Goal: Task Accomplishment & Management: Use online tool/utility

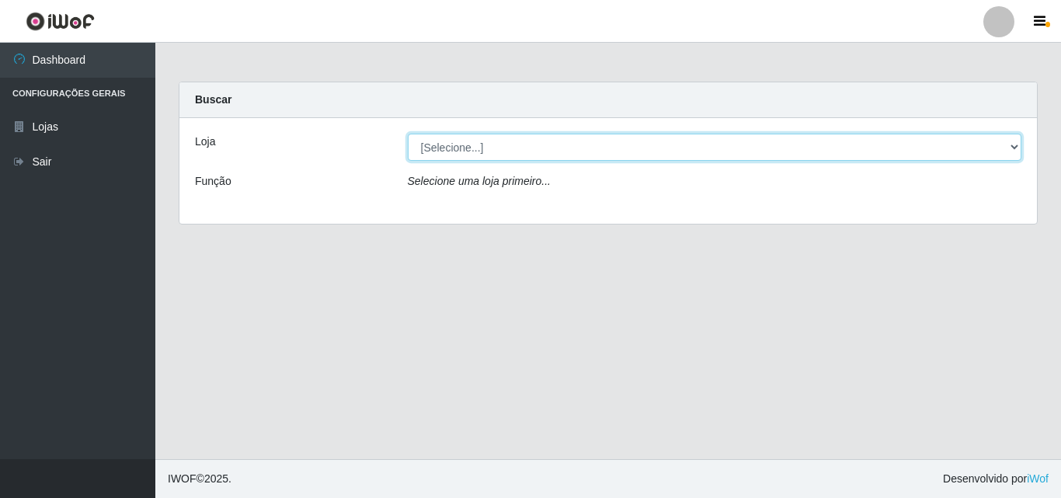
click at [485, 149] on select "[Selecione...] Atacado Vem - Loja 31 [GEOGRAPHIC_DATA]" at bounding box center [715, 147] width 615 height 27
select select "437"
click at [408, 134] on select "[Selecione...] Atacado Vem - Loja 31 [GEOGRAPHIC_DATA]" at bounding box center [715, 147] width 615 height 27
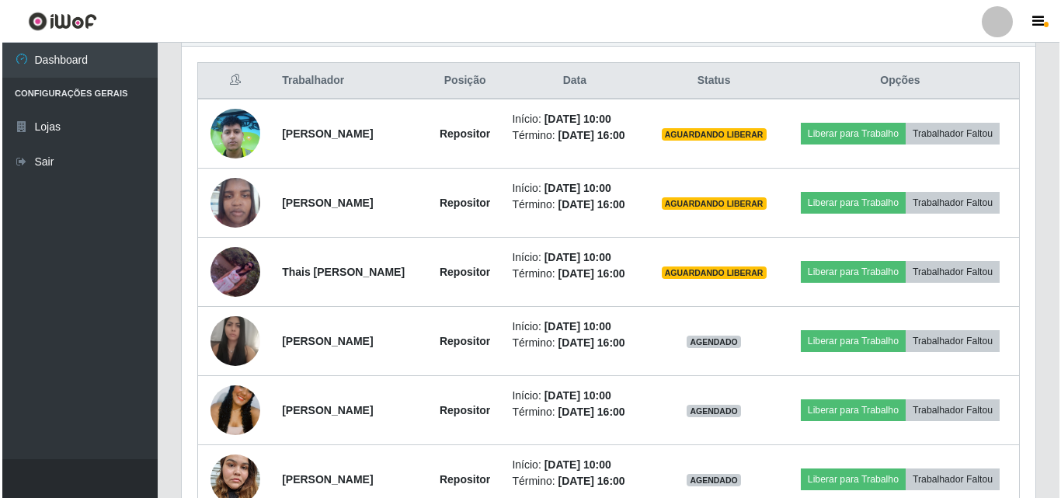
scroll to position [588, 0]
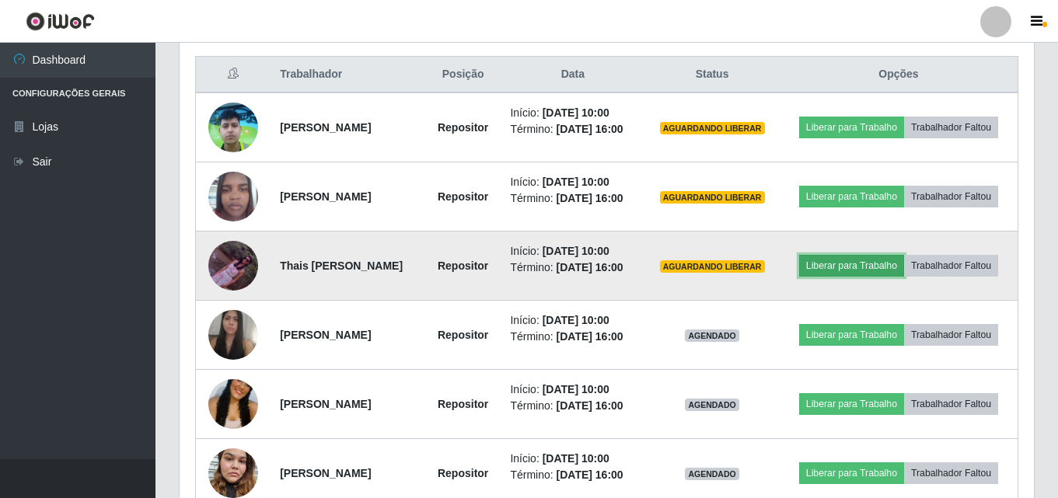
click at [904, 277] on button "Liberar para Trabalho" at bounding box center [851, 266] width 105 height 22
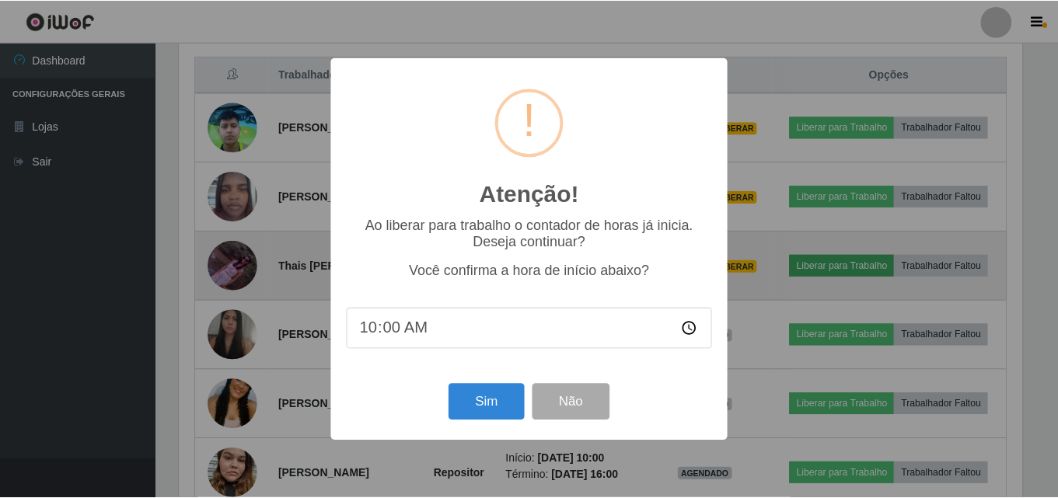
scroll to position [322, 846]
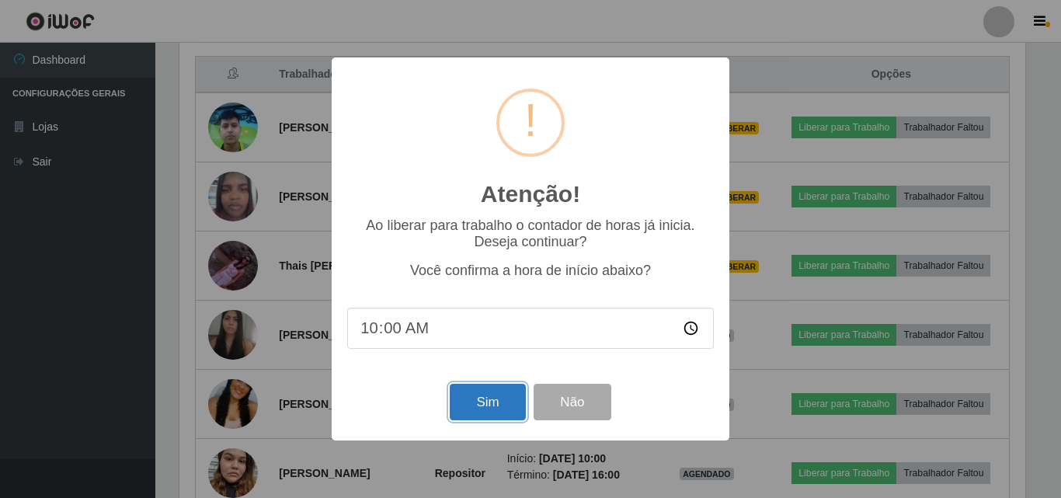
click at [488, 413] on button "Sim" at bounding box center [487, 402] width 75 height 37
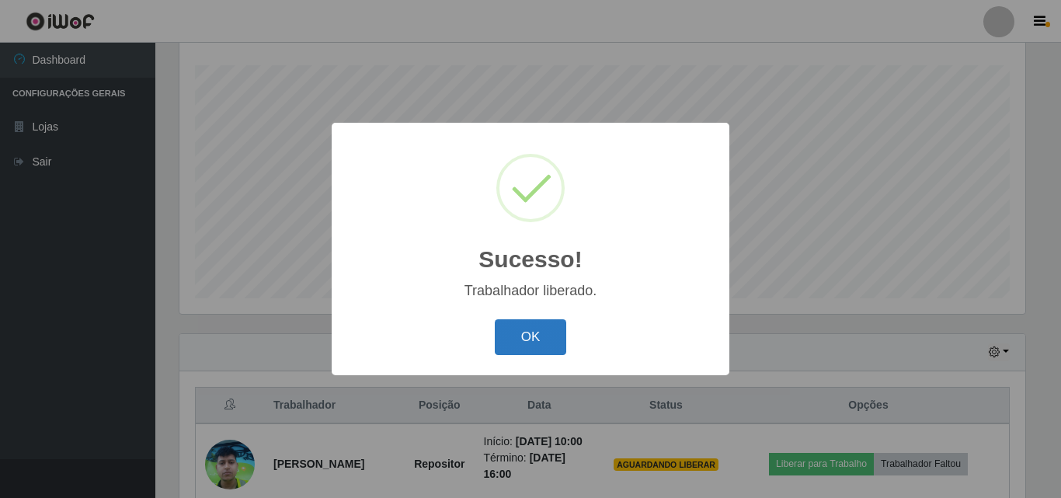
click at [553, 338] on button "OK" at bounding box center [531, 337] width 72 height 37
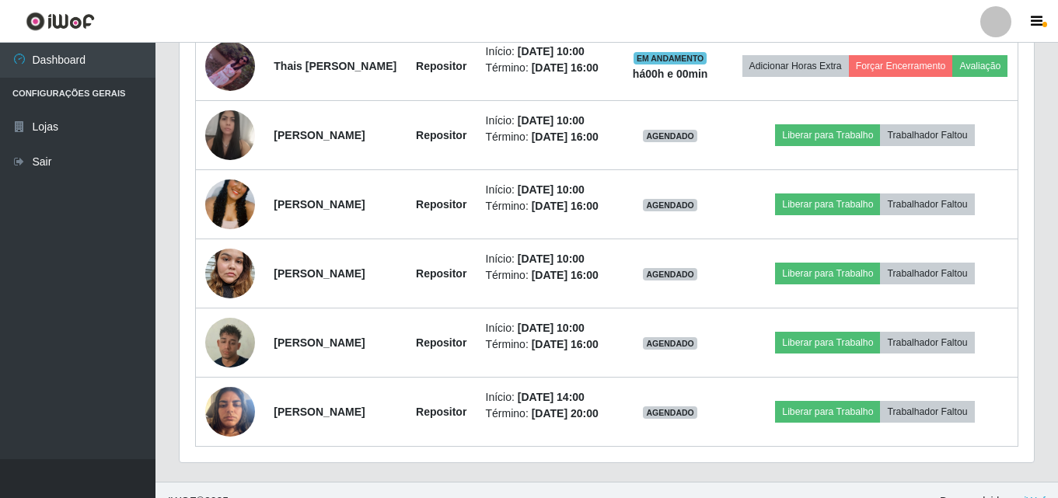
scroll to position [790, 0]
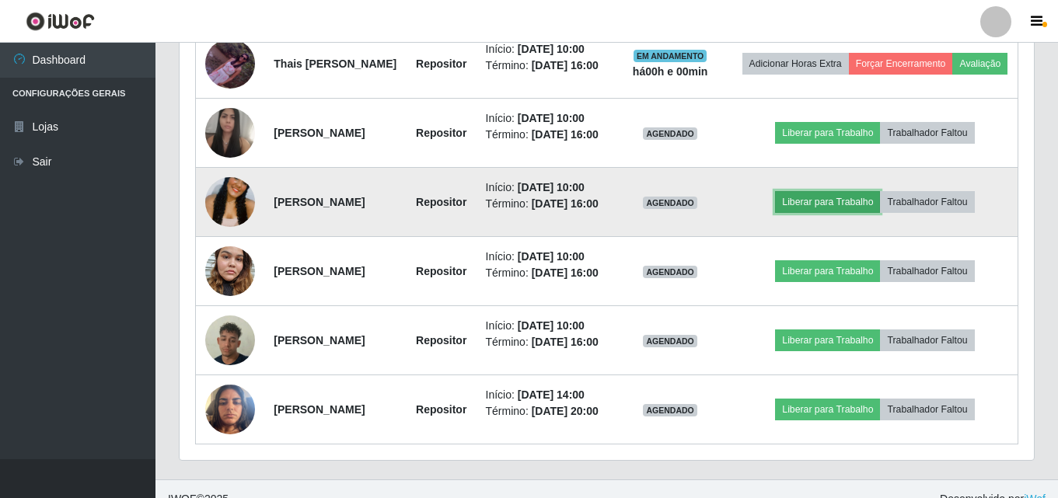
click at [841, 213] on button "Liberar para Trabalho" at bounding box center [827, 202] width 105 height 22
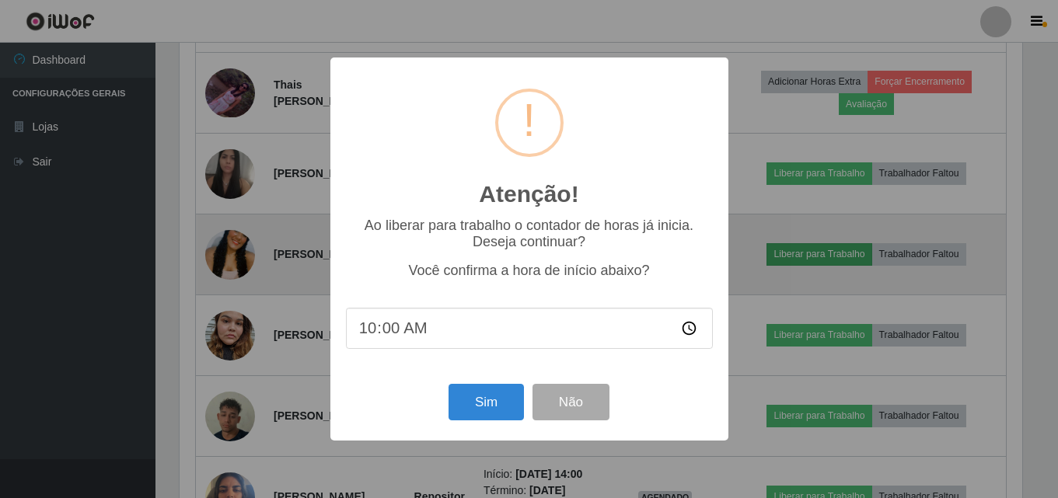
scroll to position [322, 846]
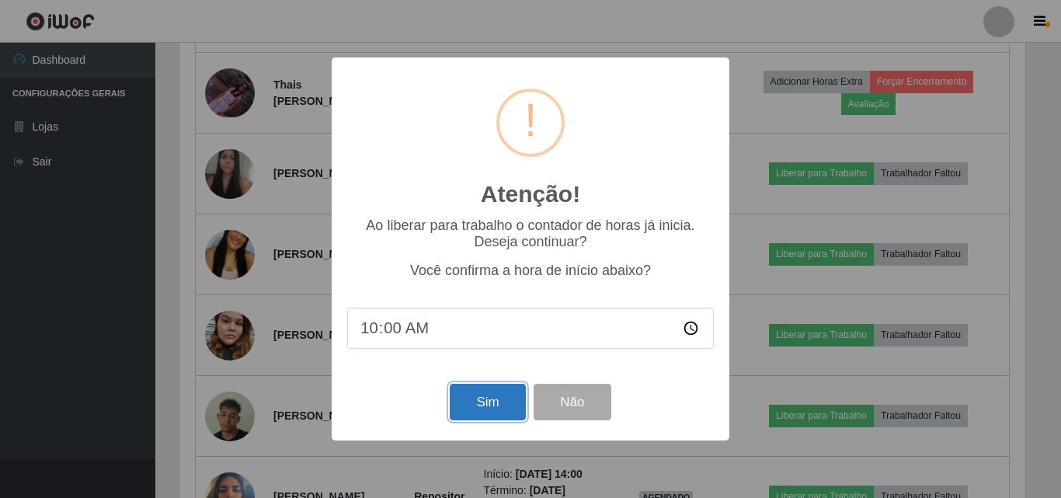
click at [490, 402] on button "Sim" at bounding box center [487, 402] width 75 height 37
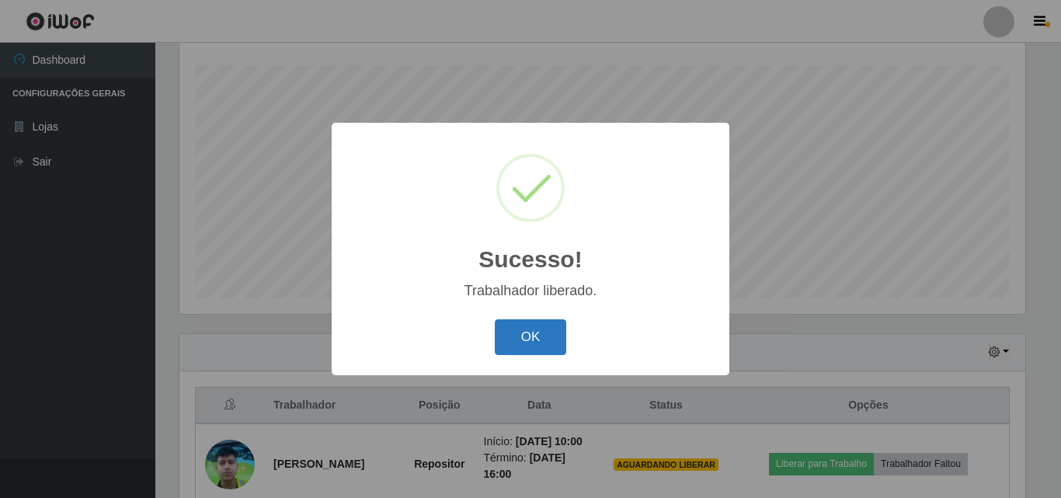
click at [534, 335] on button "OK" at bounding box center [531, 337] width 72 height 37
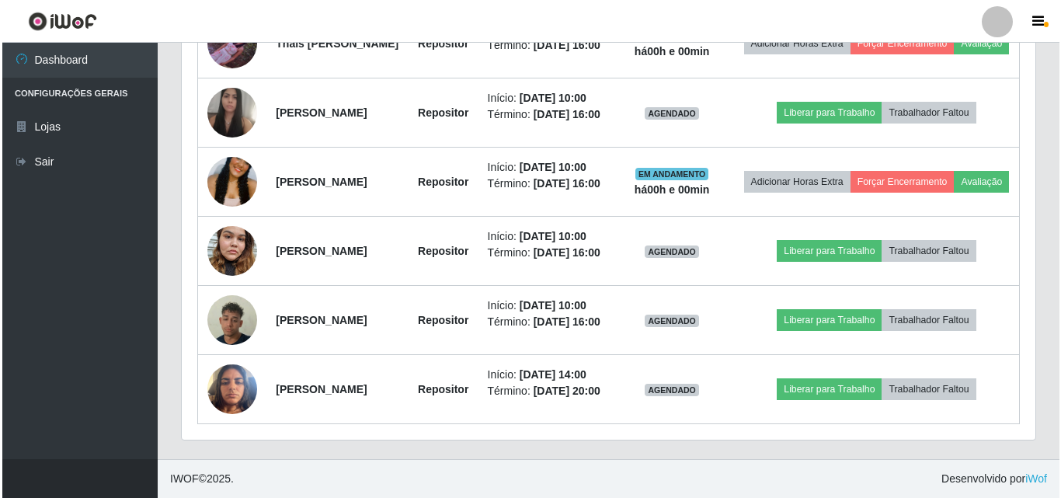
scroll to position [1008, 0]
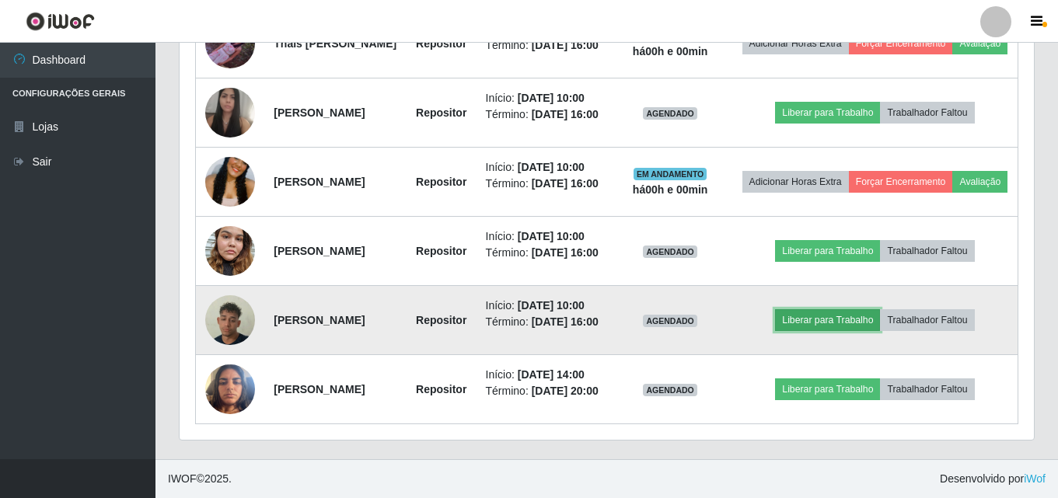
click at [831, 309] on button "Liberar para Trabalho" at bounding box center [827, 320] width 105 height 22
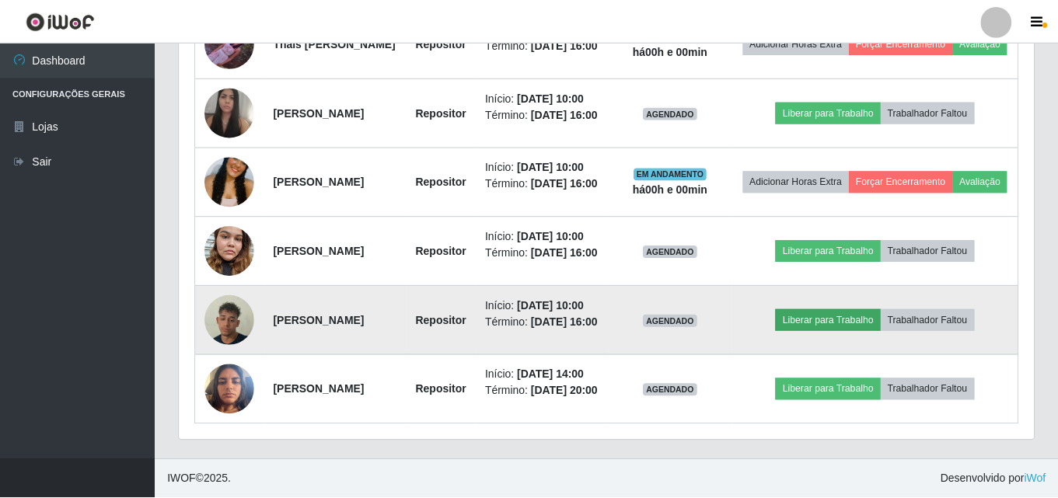
scroll to position [322, 846]
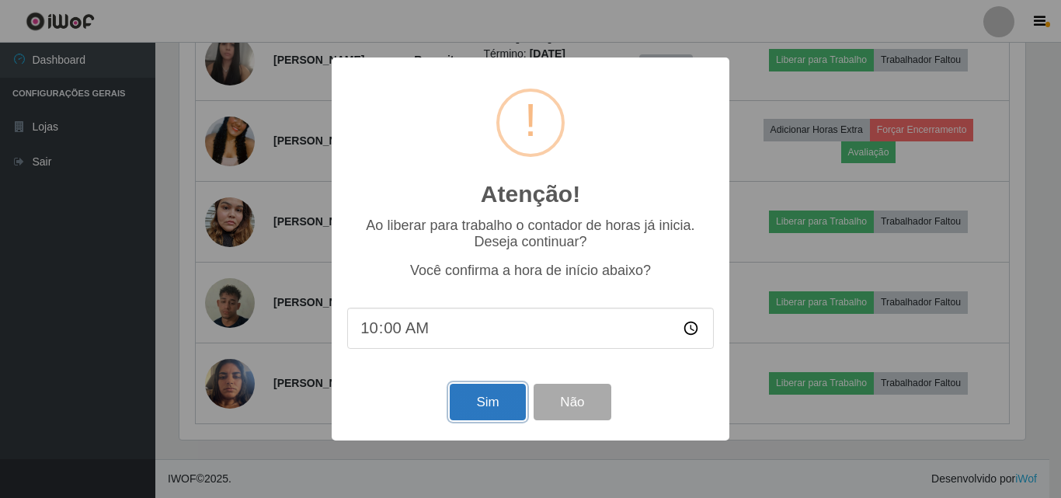
click at [477, 408] on button "Sim" at bounding box center [487, 402] width 75 height 37
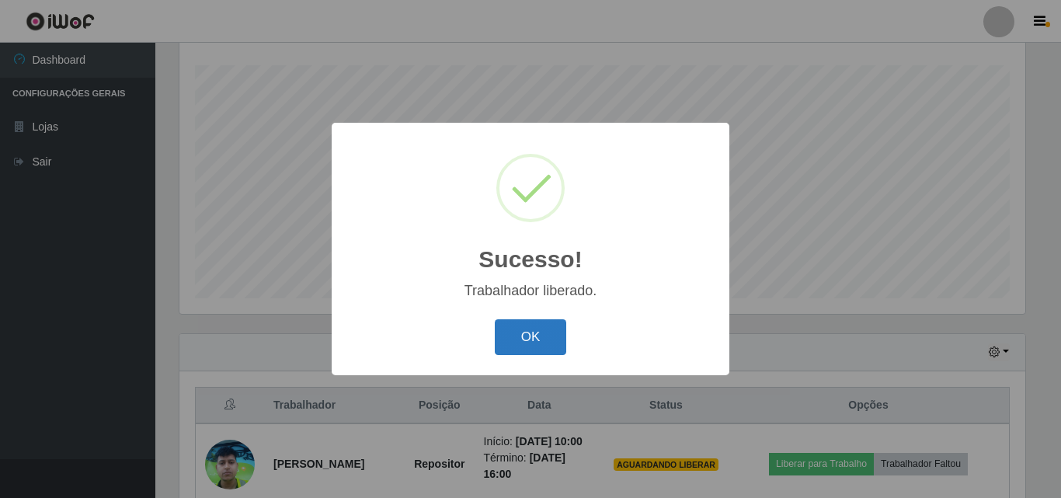
click at [545, 334] on button "OK" at bounding box center [531, 337] width 72 height 37
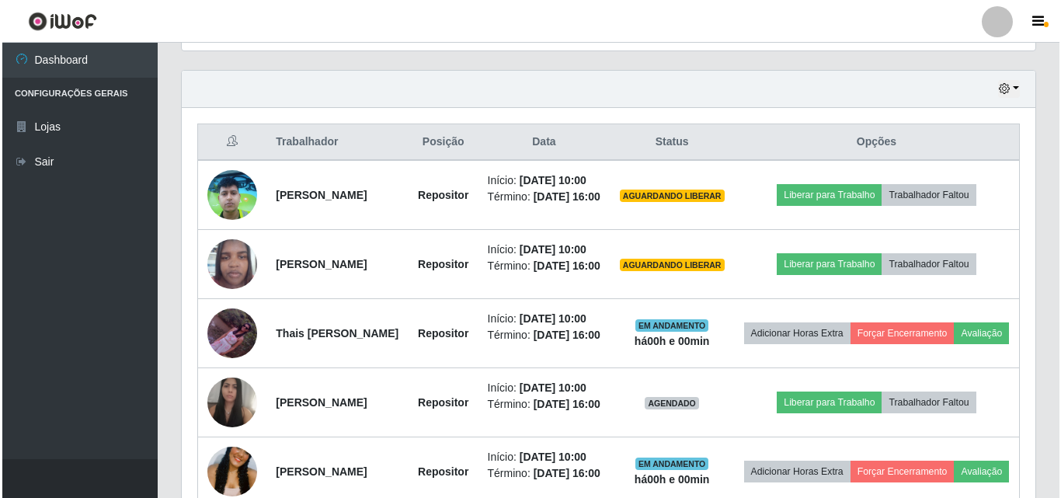
scroll to position [645, 0]
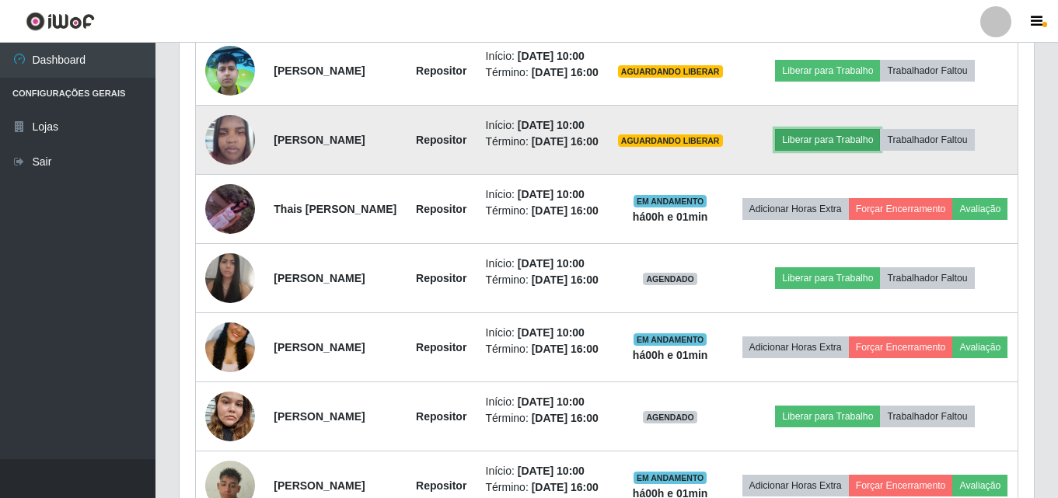
click at [870, 151] on button "Liberar para Trabalho" at bounding box center [827, 140] width 105 height 22
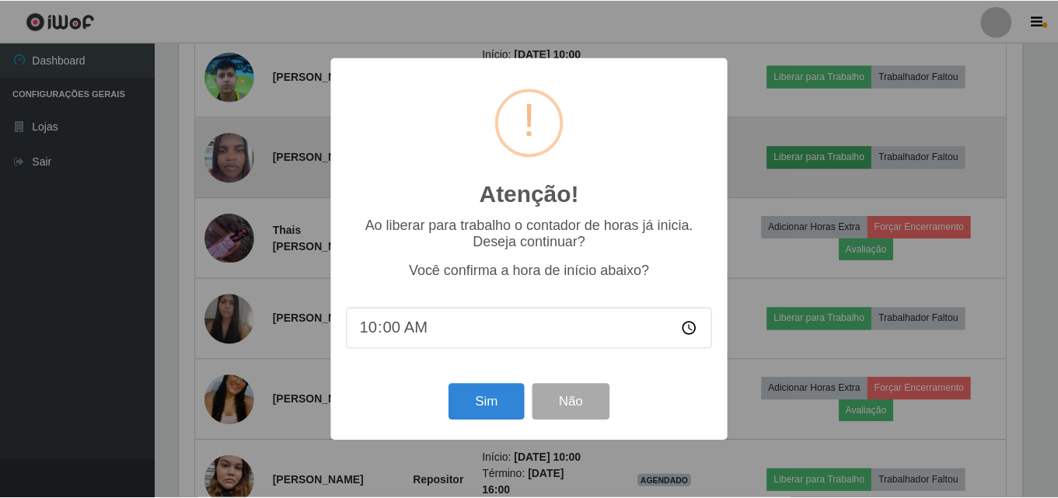
scroll to position [322, 846]
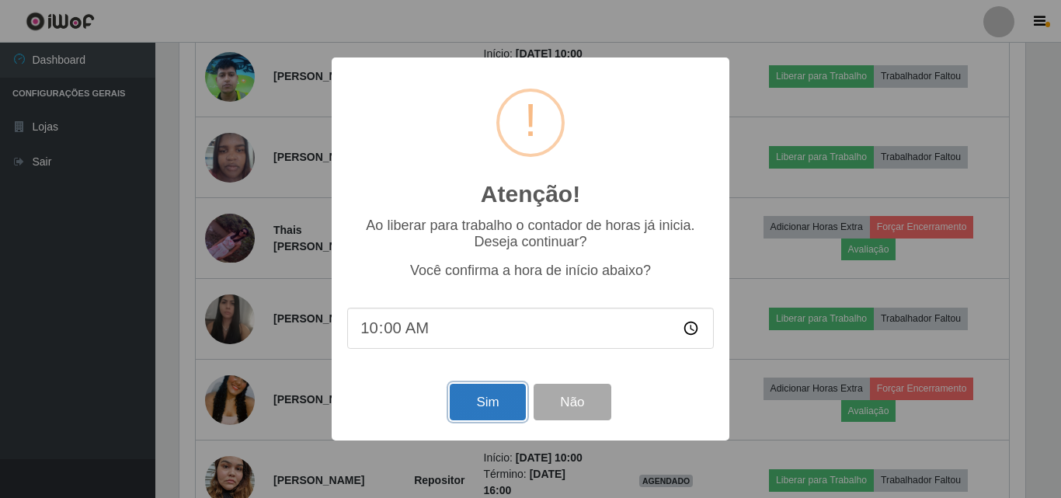
click at [507, 402] on button "Sim" at bounding box center [487, 402] width 75 height 37
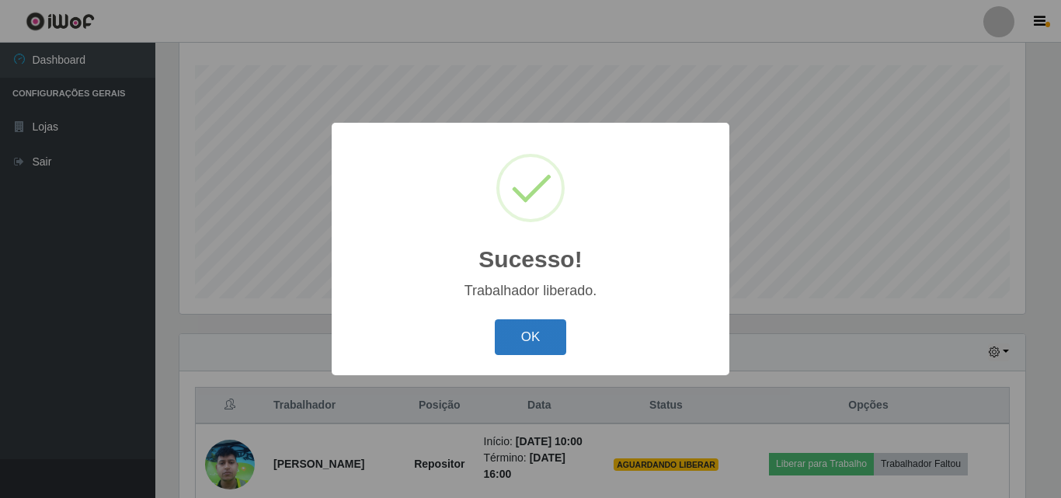
click at [539, 340] on button "OK" at bounding box center [531, 337] width 72 height 37
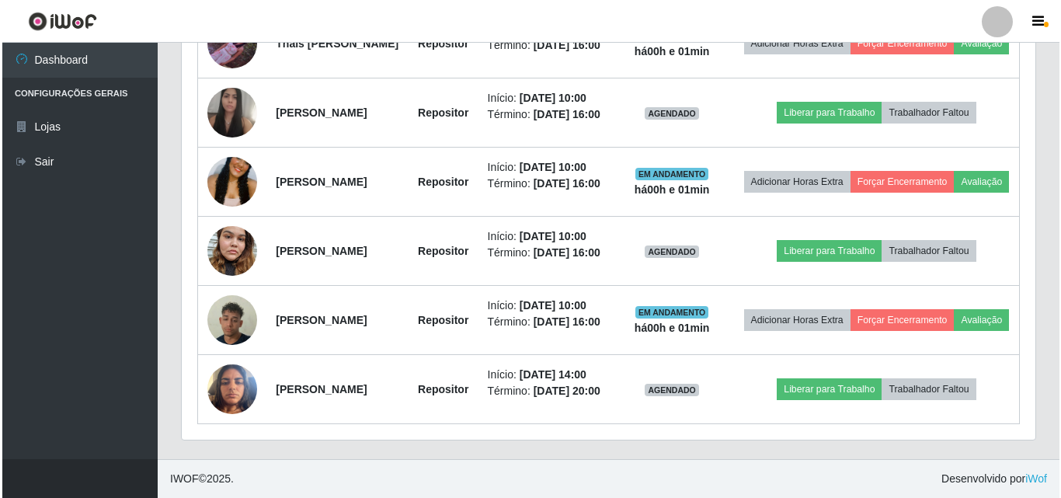
scroll to position [827, 0]
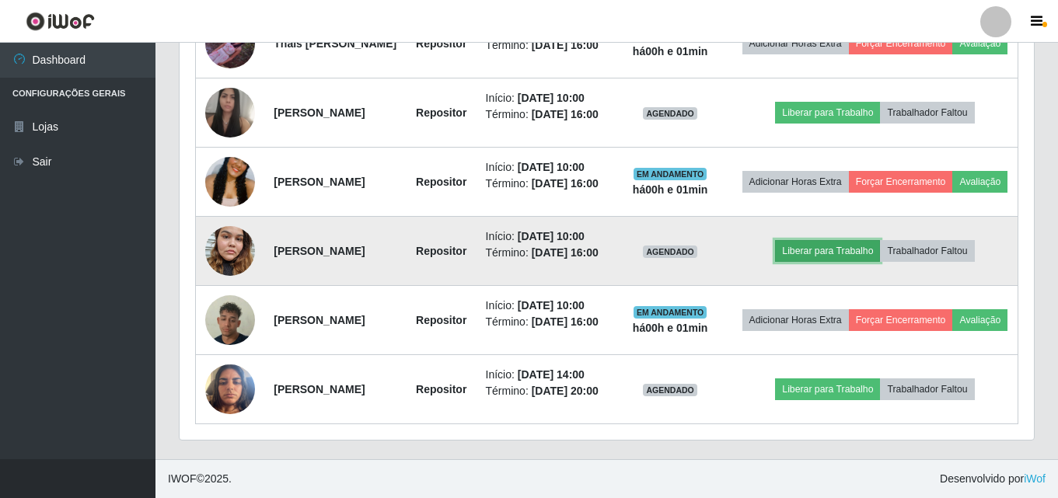
click at [834, 262] on button "Liberar para Trabalho" at bounding box center [827, 251] width 105 height 22
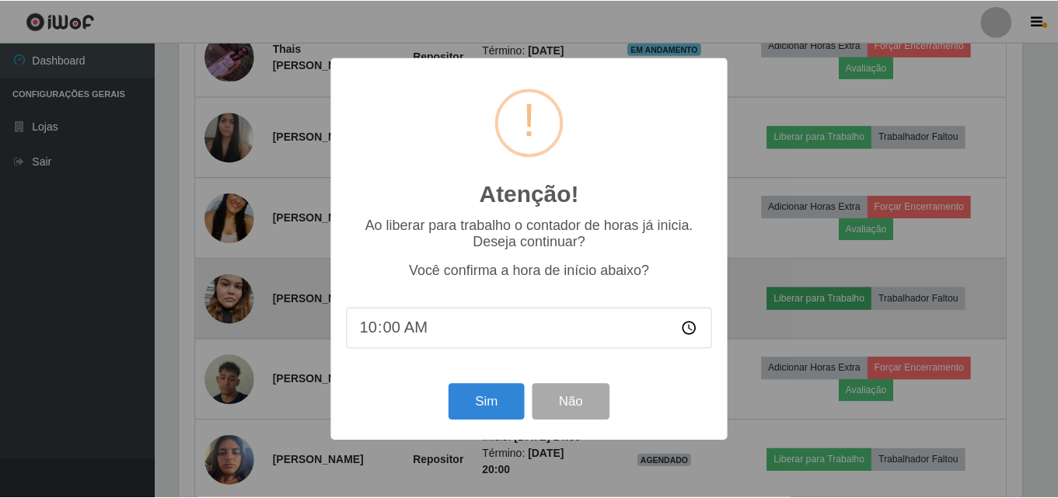
scroll to position [322, 846]
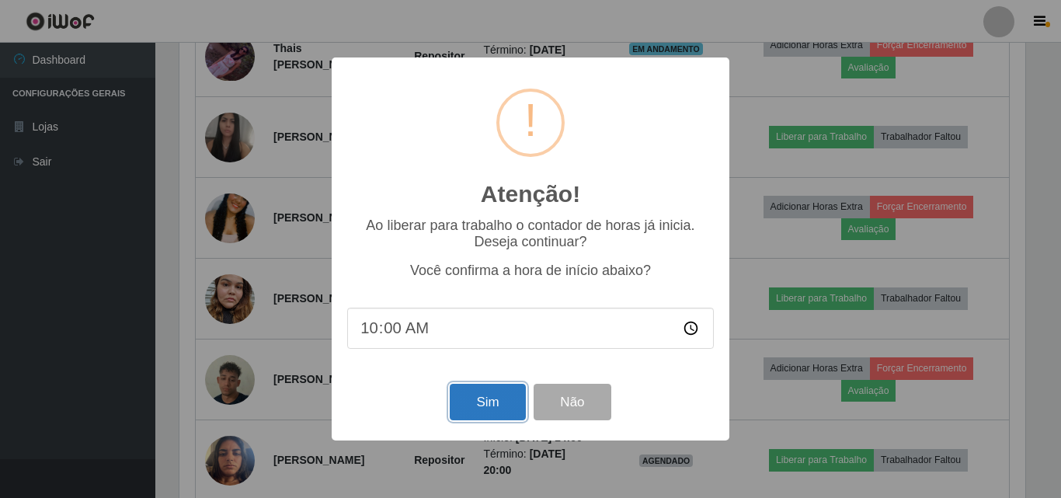
click at [493, 406] on button "Sim" at bounding box center [487, 402] width 75 height 37
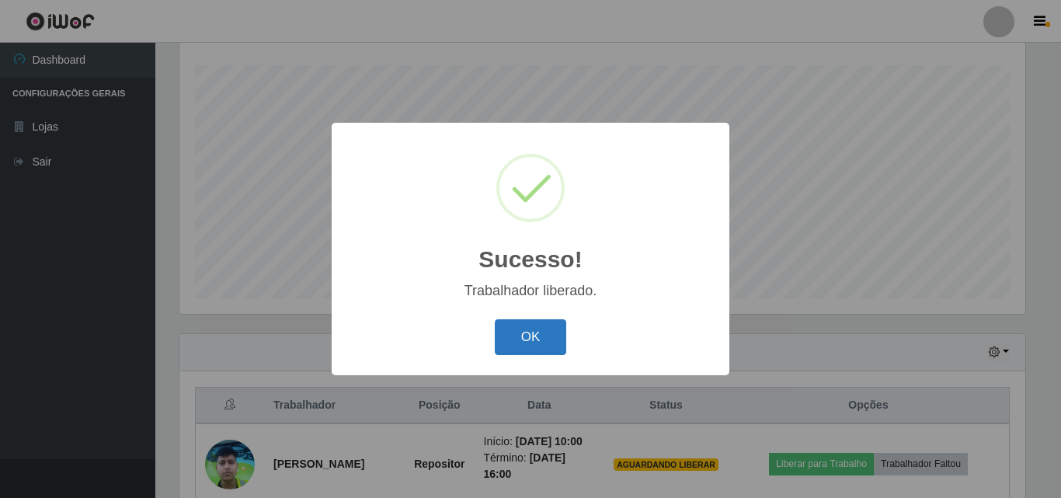
click at [539, 343] on button "OK" at bounding box center [531, 337] width 72 height 37
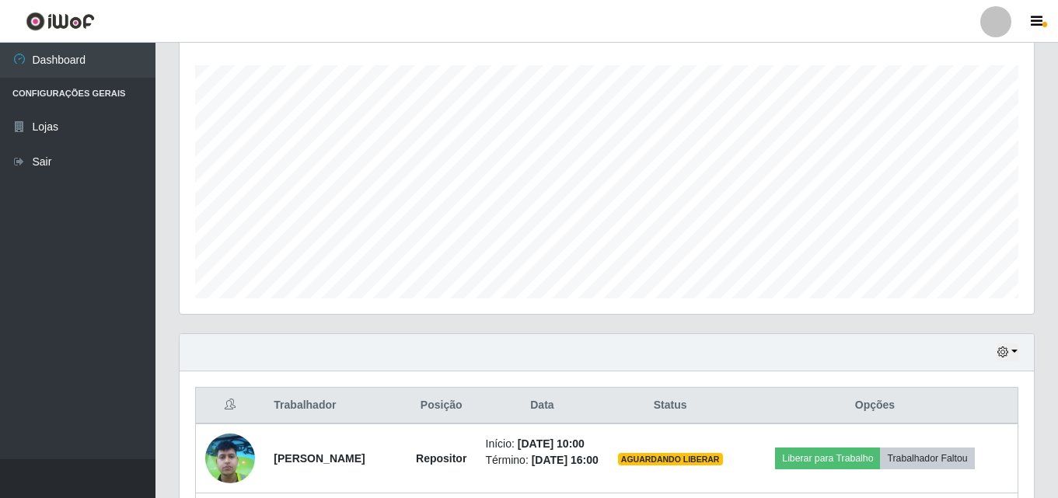
scroll to position [322, 854]
